Goal: Find specific page/section: Find specific page/section

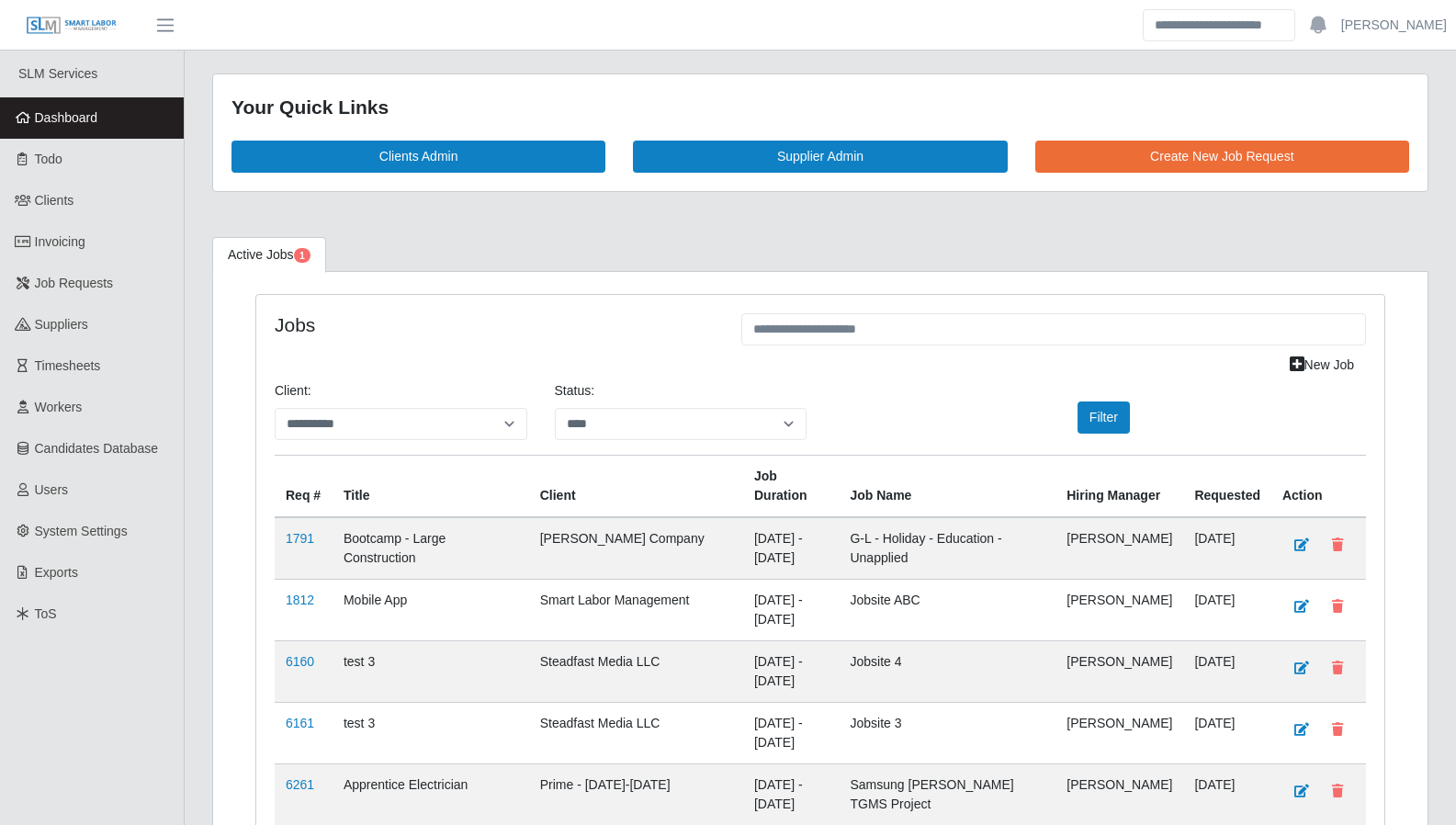
select select "****"
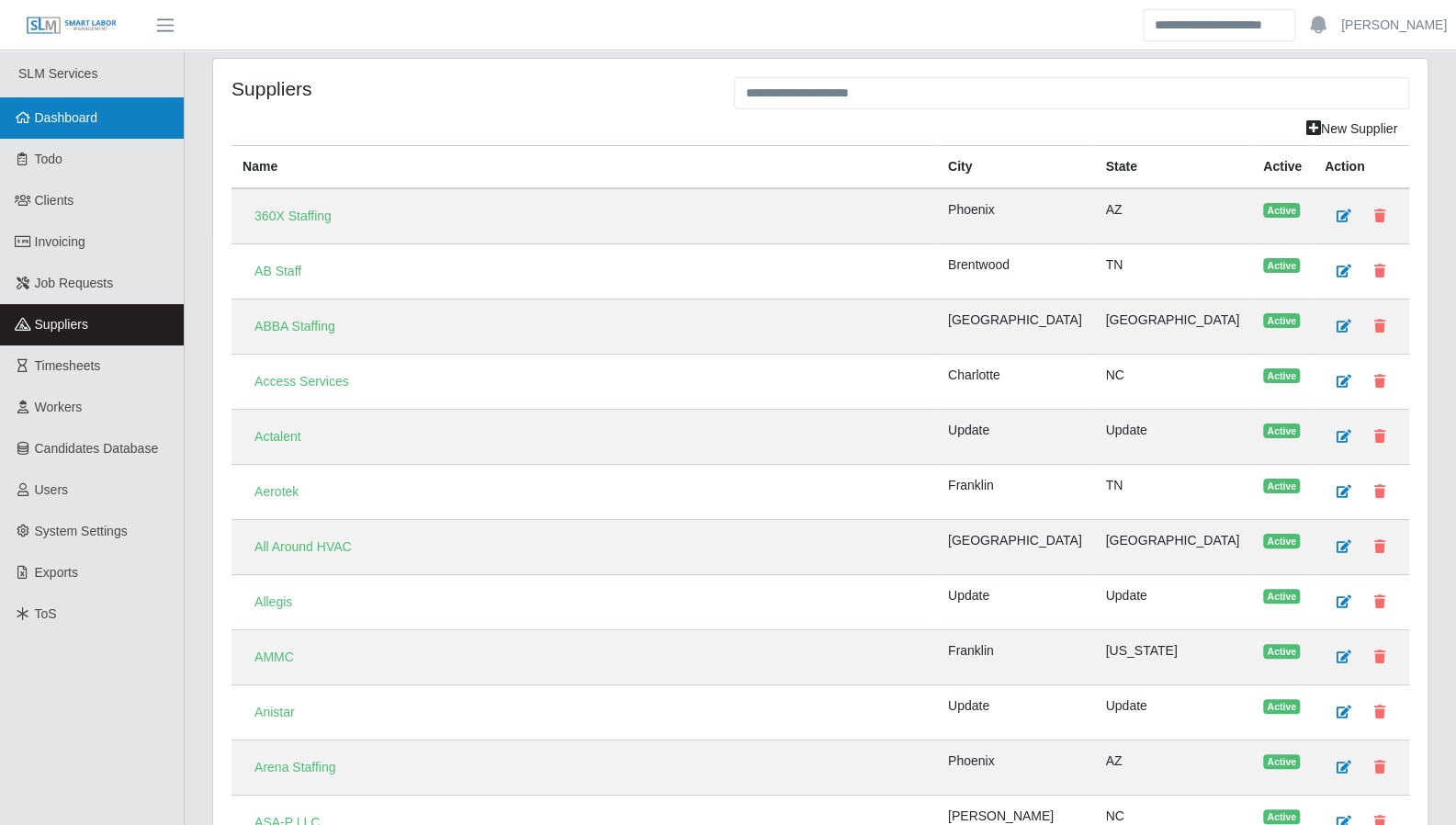
click at [103, 115] on link "Dashboard" at bounding box center [91, 117] width 184 height 42
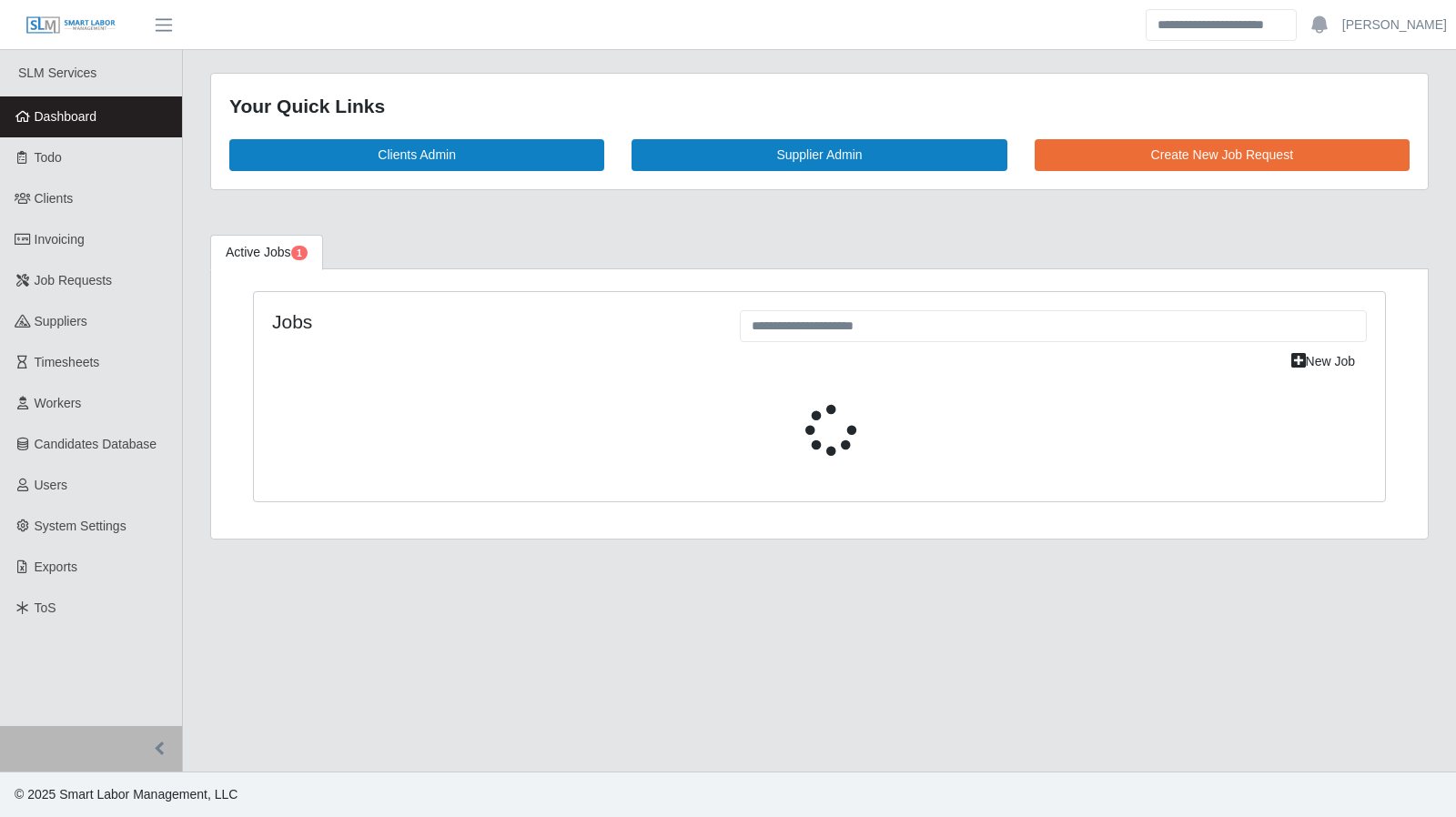
select select "****"
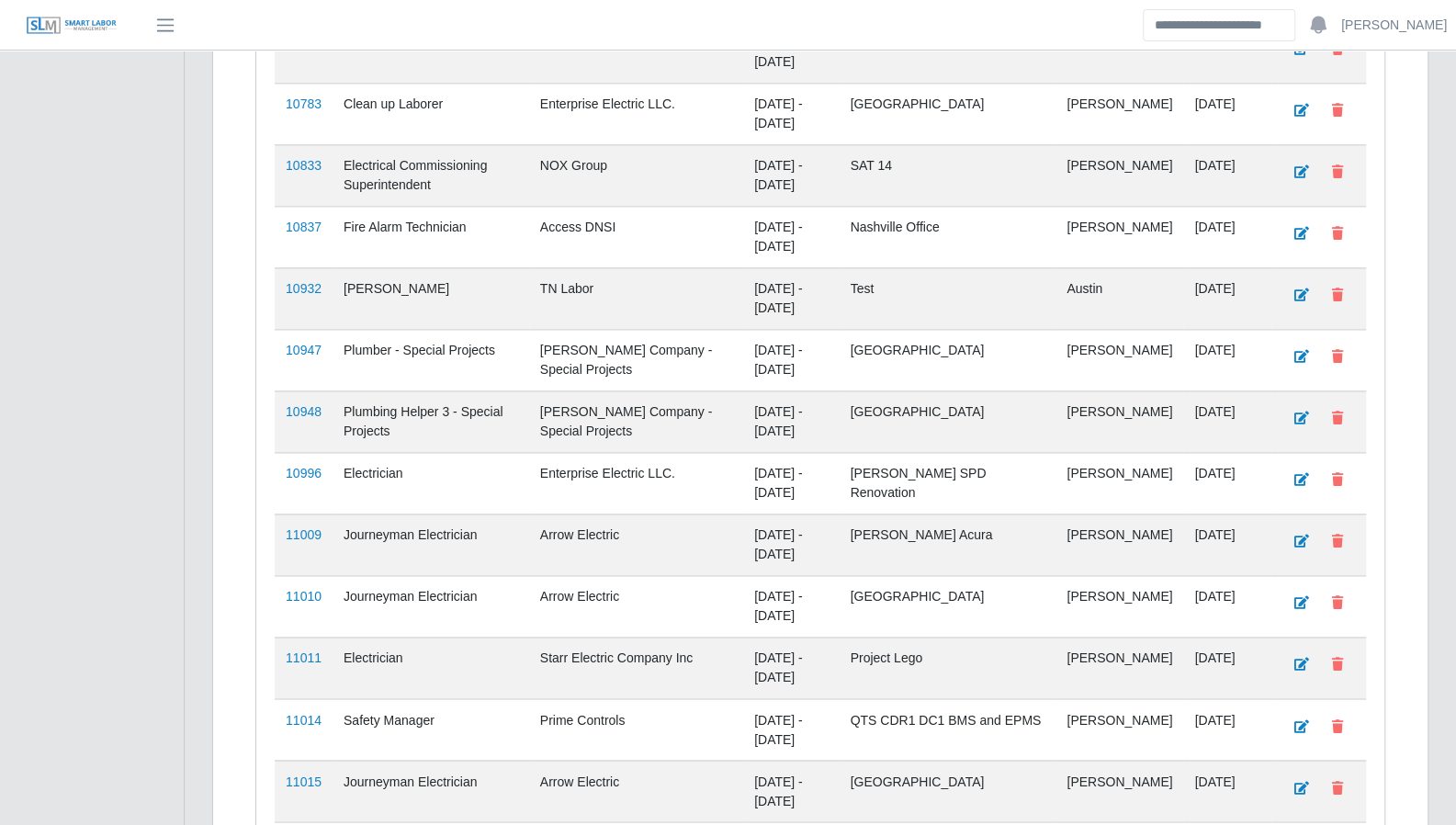
scroll to position [1751, 0]
